Goal: Information Seeking & Learning: Learn about a topic

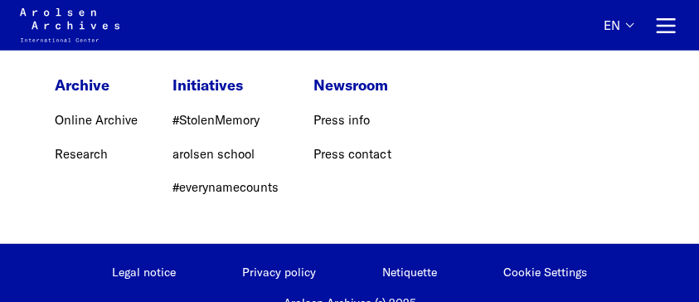
scroll to position [3710, 0]
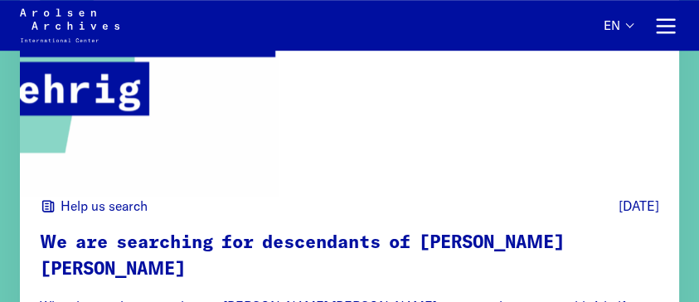
scroll to position [5672, 0]
